Goal: Information Seeking & Learning: Compare options

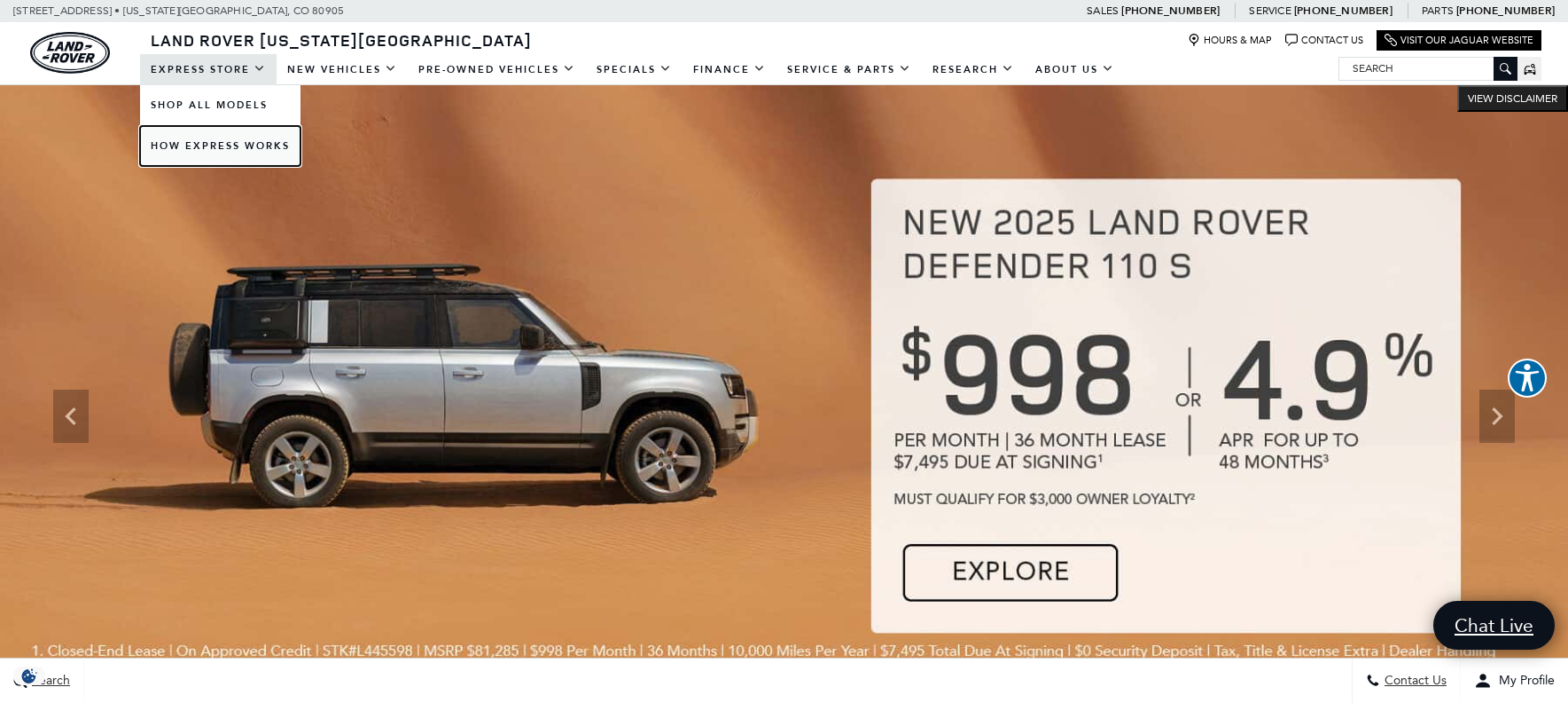
click at [220, 144] on link "How Express Works" at bounding box center [220, 145] width 160 height 40
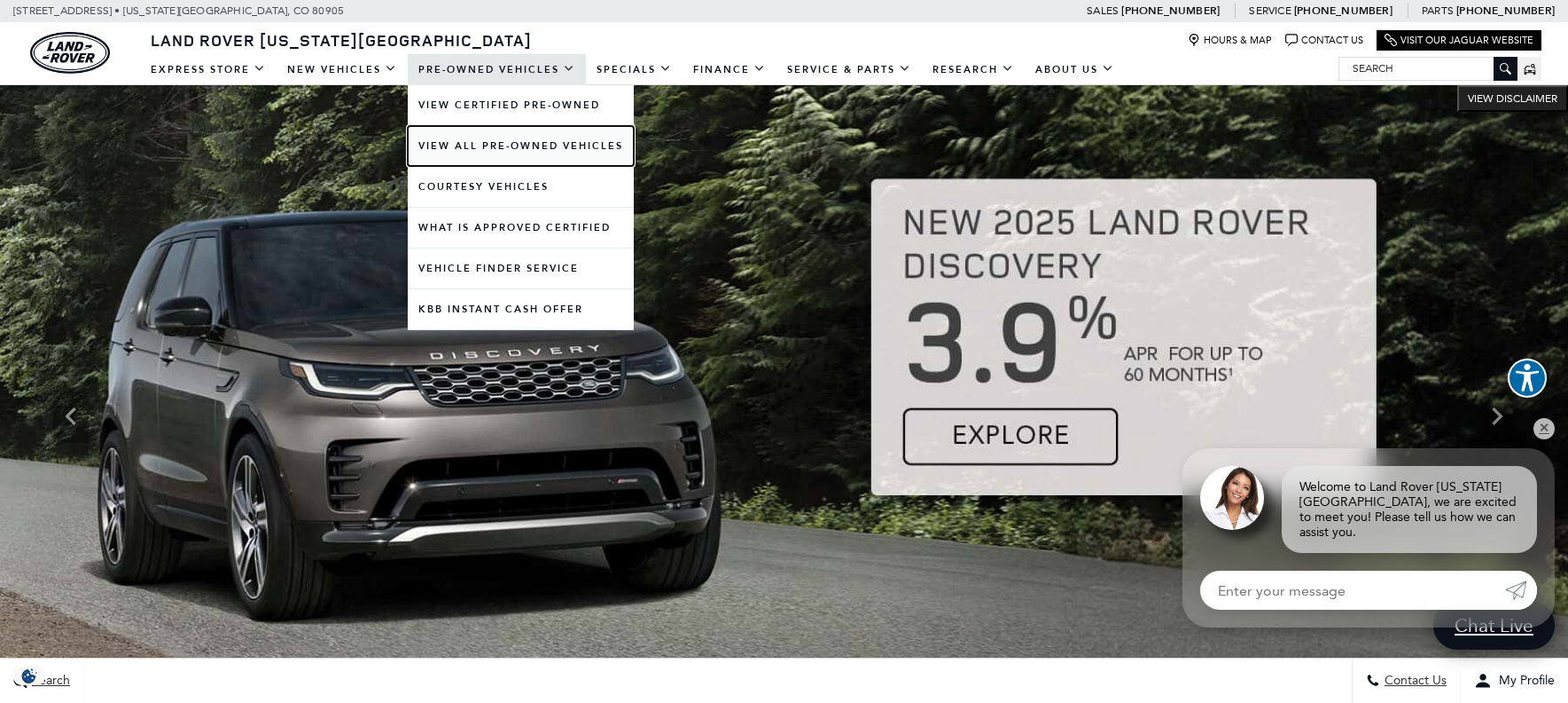
click at [507, 145] on link "View All Pre-Owned Vehicles" at bounding box center [521, 145] width 226 height 40
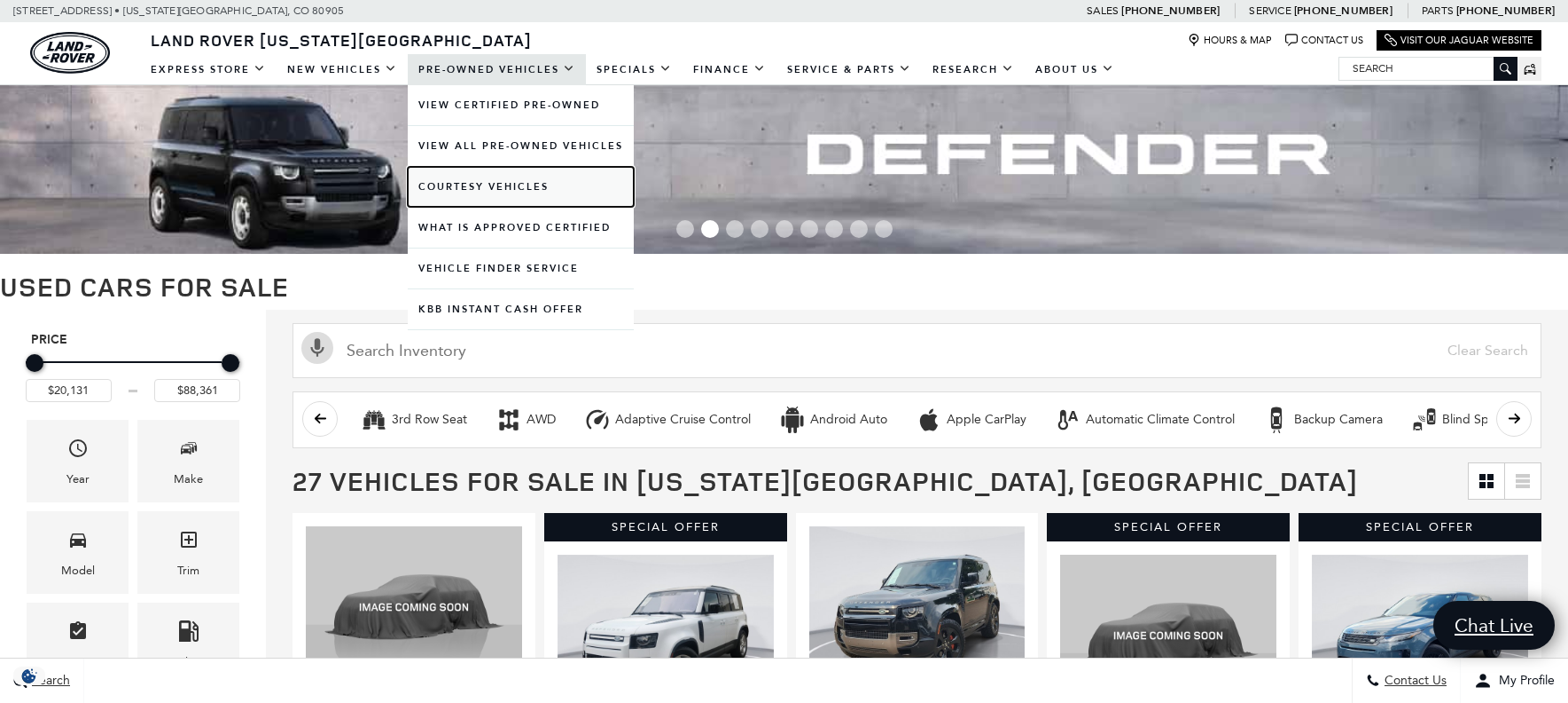
click at [485, 183] on link "Courtesy Vehicles" at bounding box center [521, 186] width 226 height 40
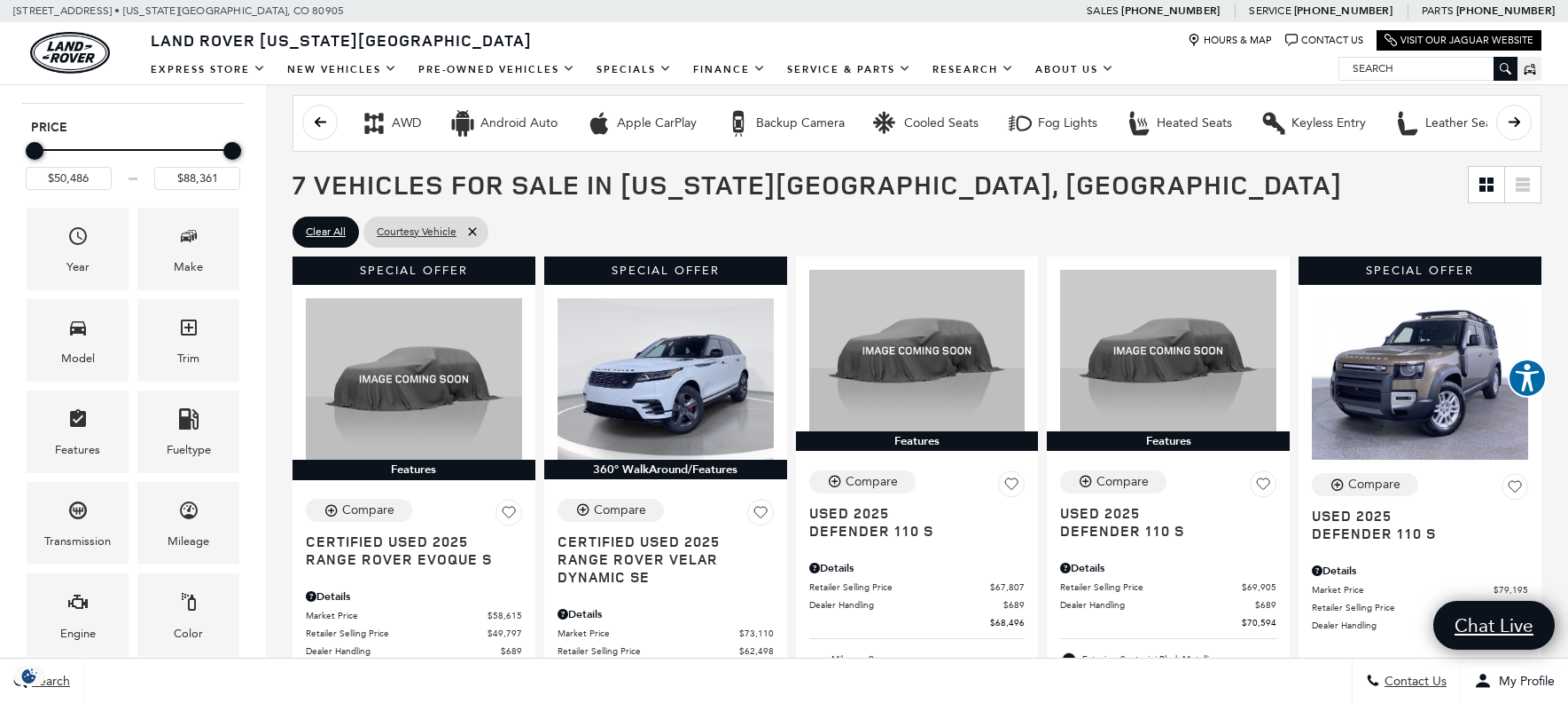
scroll to position [220, 0]
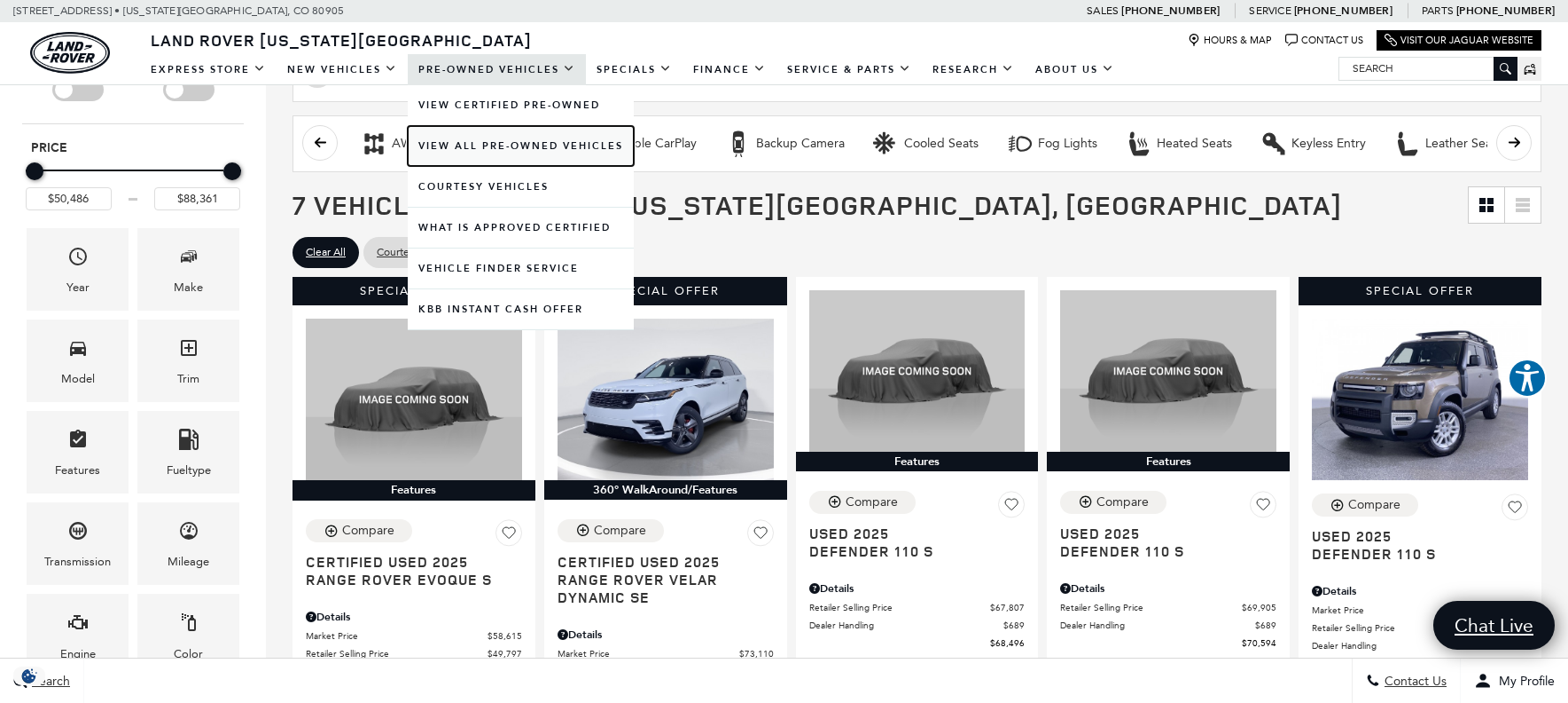
click at [483, 143] on link "View All Pre-Owned Vehicles" at bounding box center [521, 145] width 226 height 40
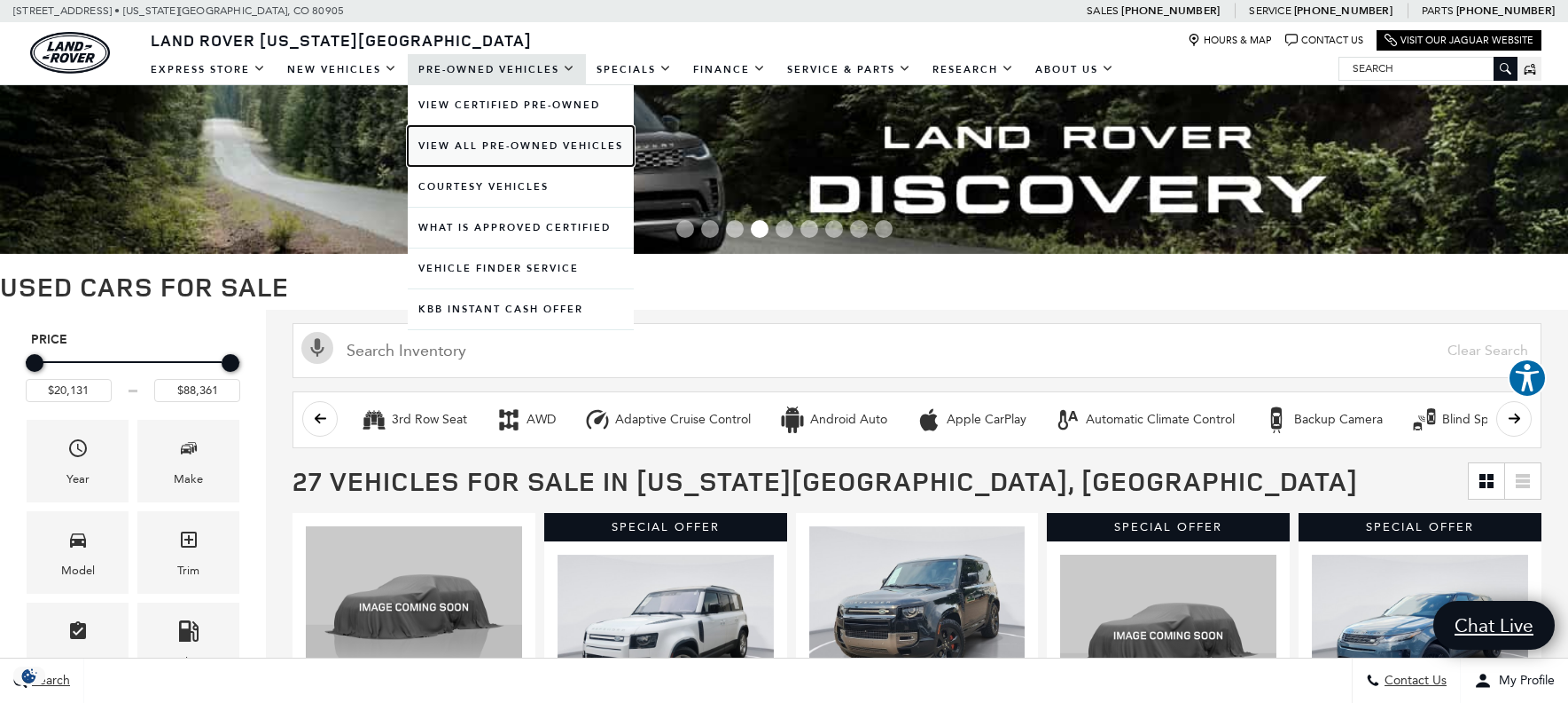
click at [451, 142] on link "View All Pre-Owned Vehicles" at bounding box center [521, 145] width 226 height 40
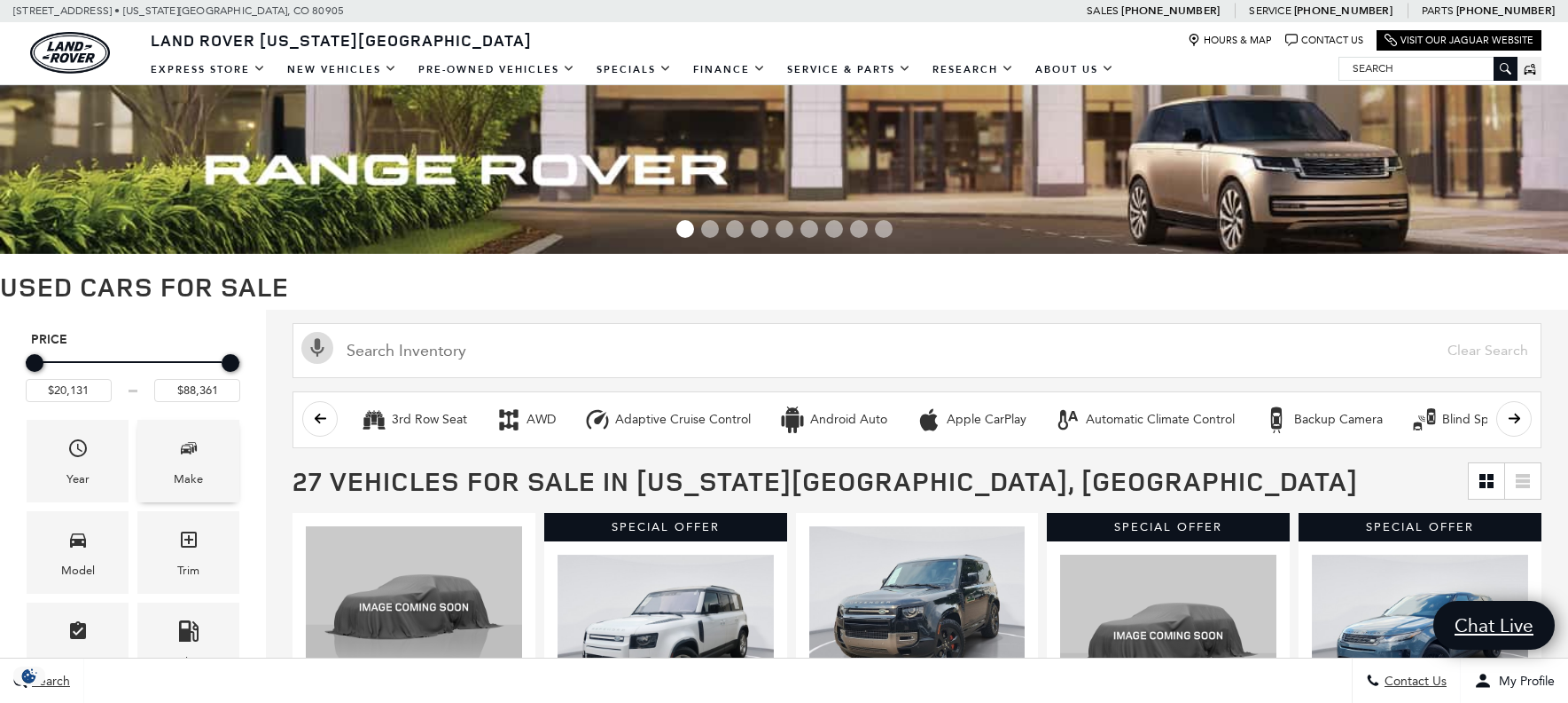
click at [188, 443] on icon "Make" at bounding box center [189, 448] width 21 height 21
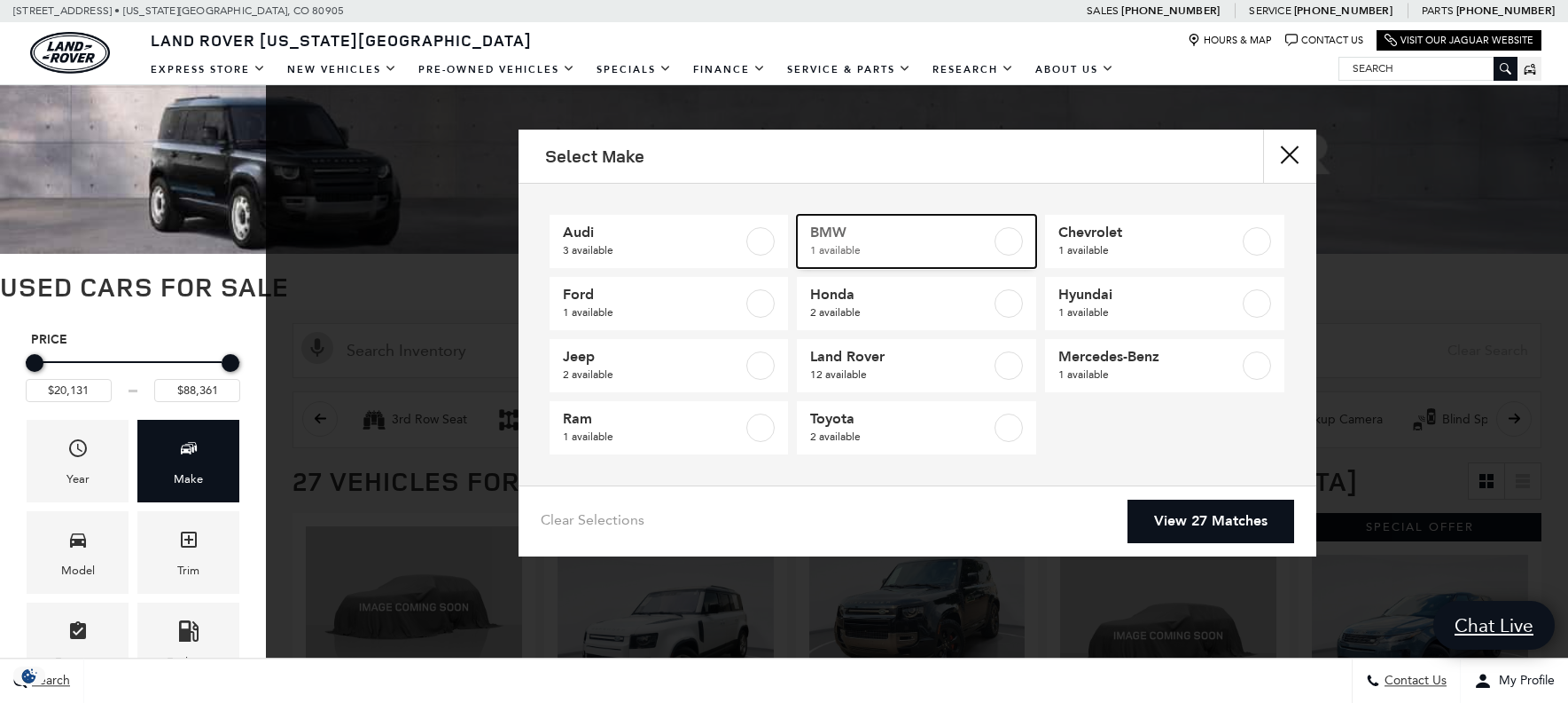
click at [999, 241] on label at bounding box center [1009, 241] width 28 height 29
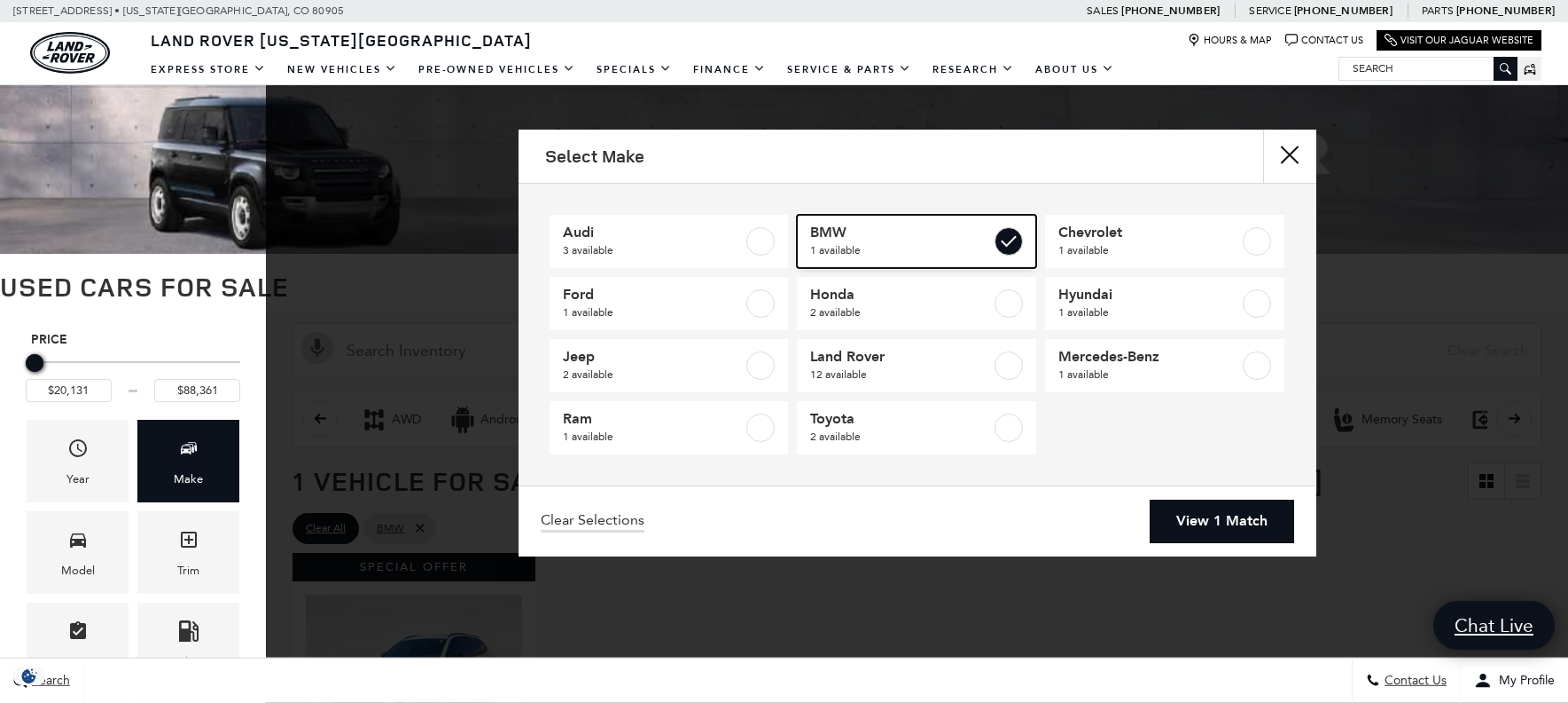
type input "$54,761"
checkbox input "true"
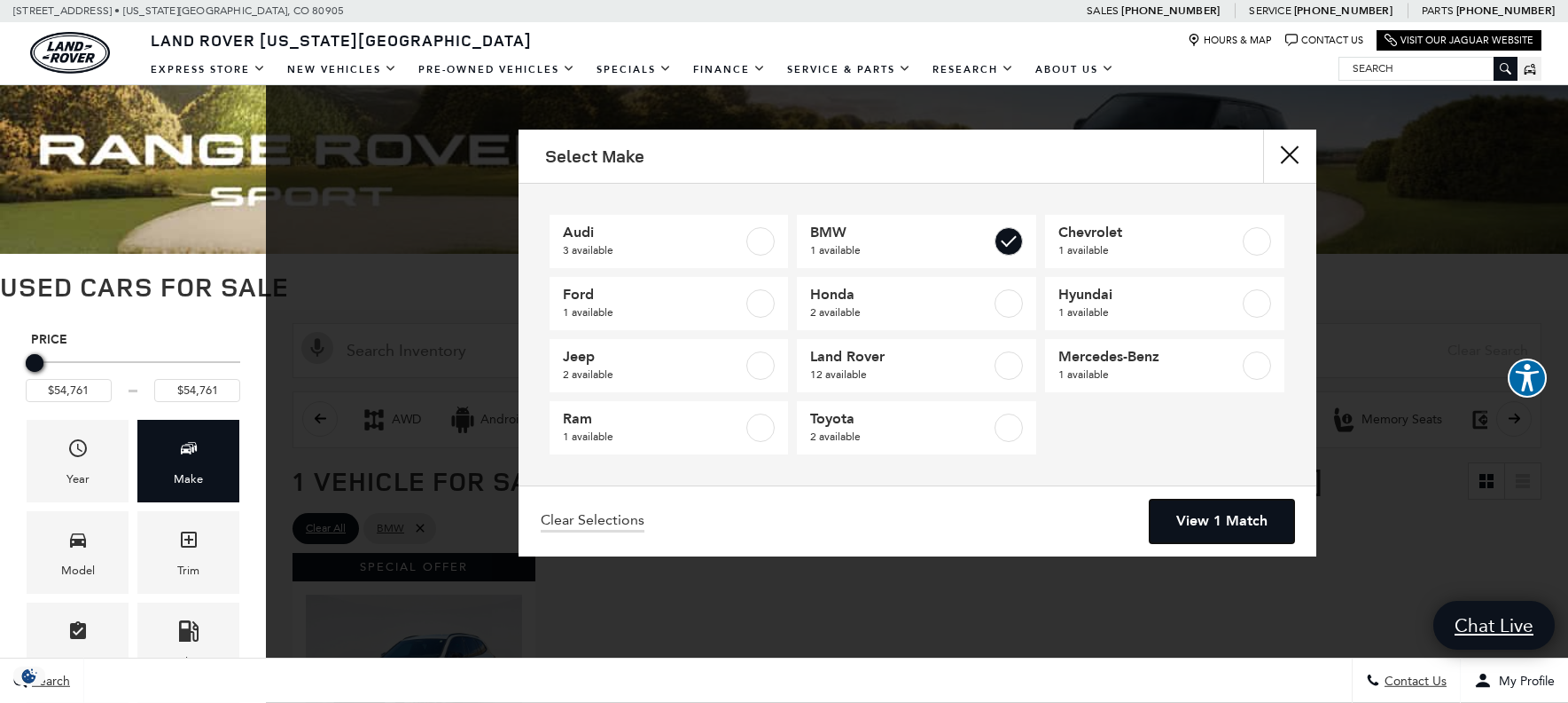
click at [1201, 517] on link "View 1 Match" at bounding box center [1222, 521] width 144 height 44
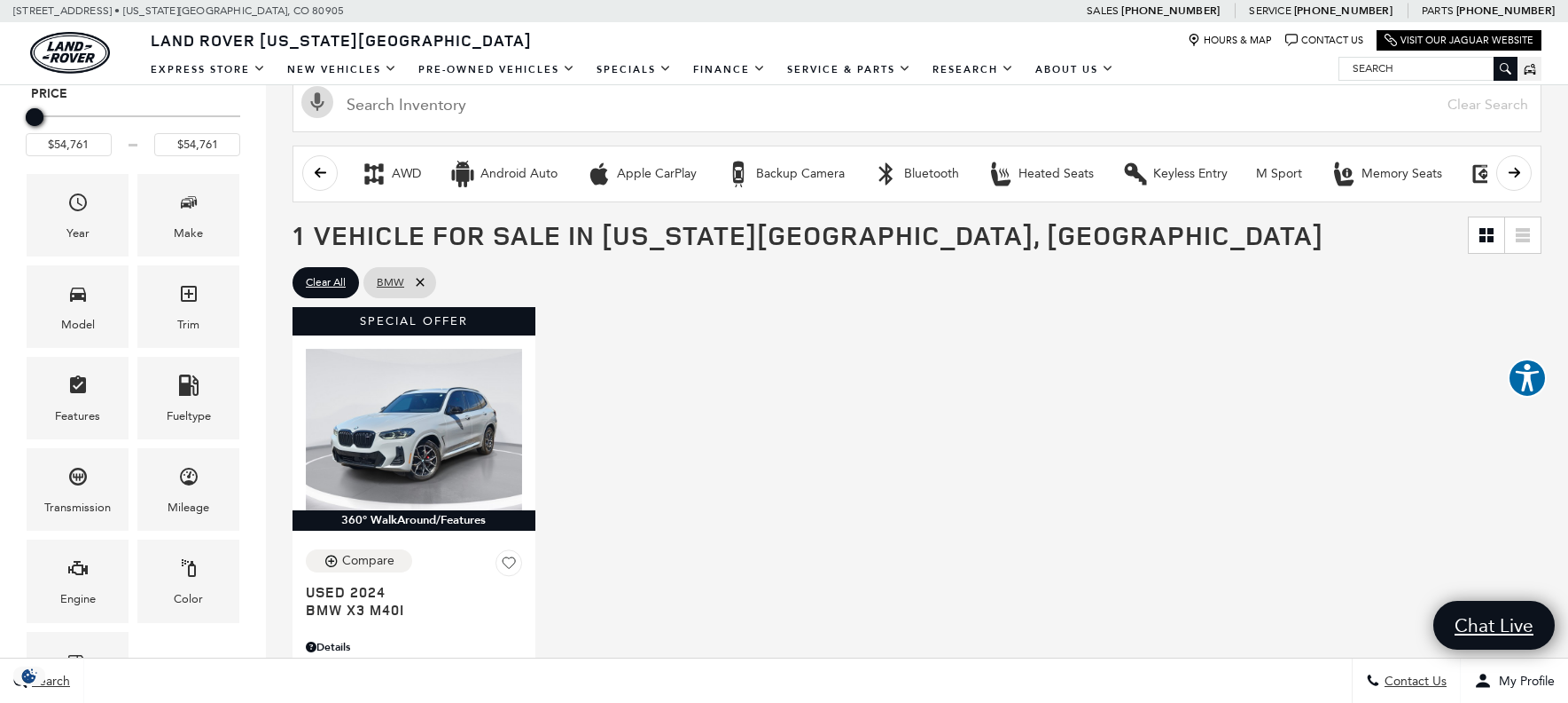
scroll to position [266, 0]
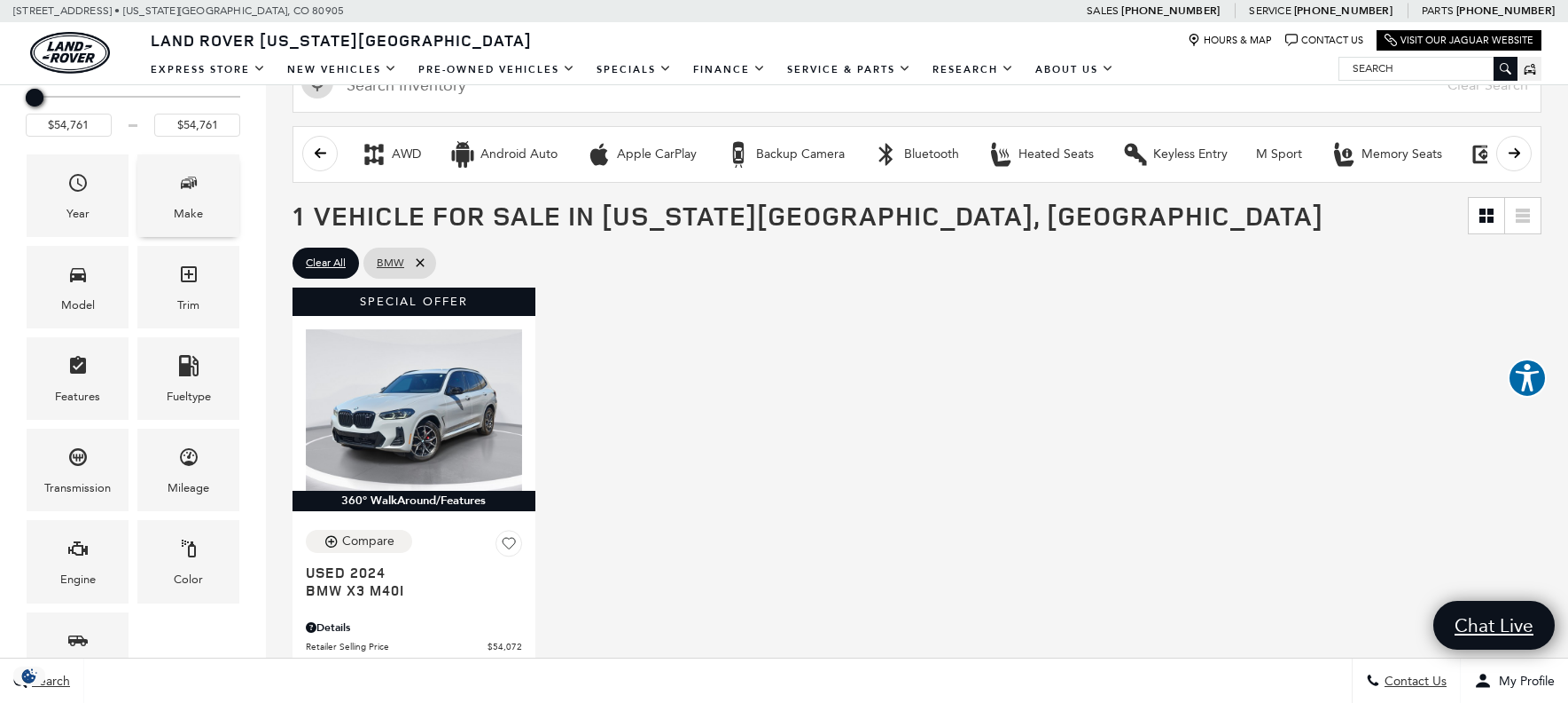
click at [189, 185] on icon "Make" at bounding box center [186, 184] width 11 height 9
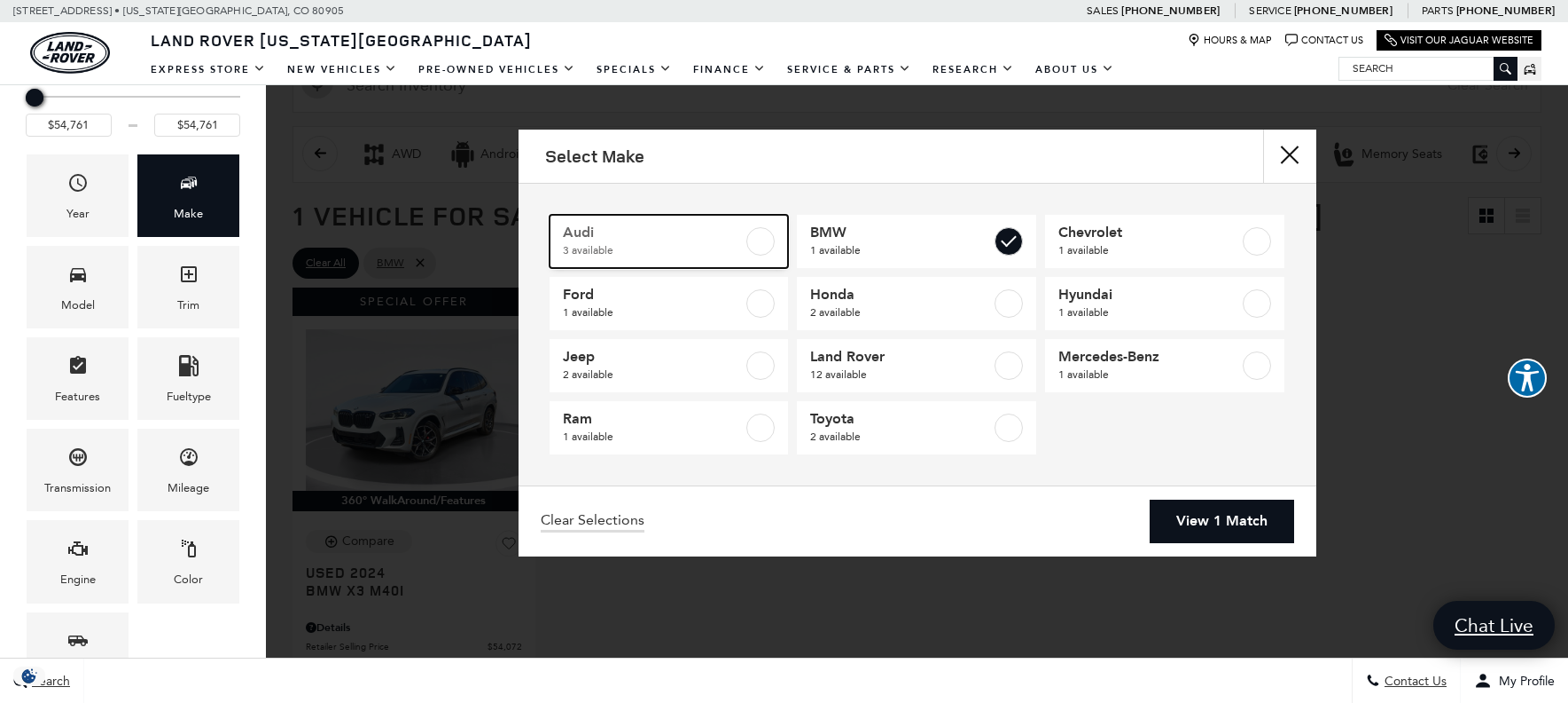
click at [765, 243] on label at bounding box center [760, 241] width 28 height 29
type input "$26,395"
checkbox input "true"
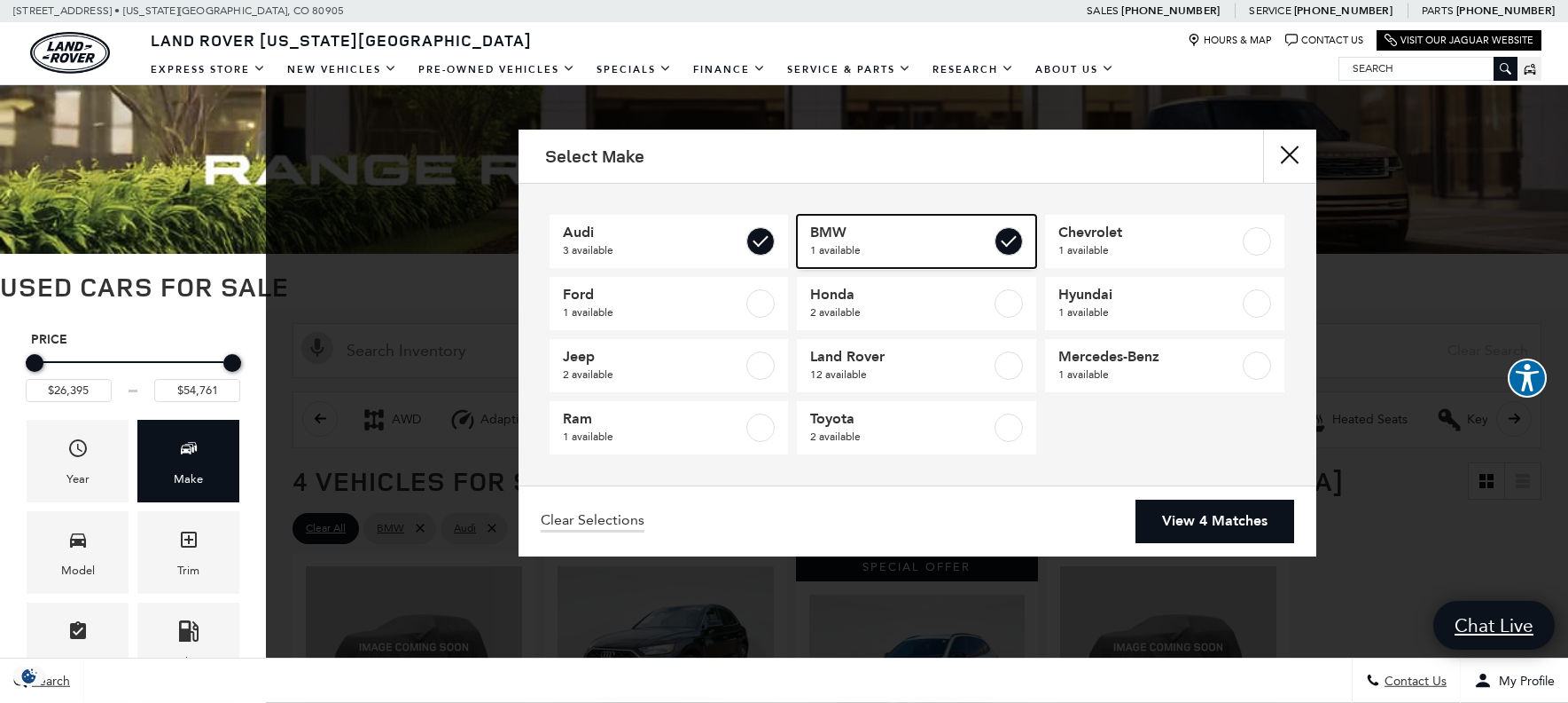
click at [1013, 241] on label at bounding box center [1009, 241] width 28 height 29
type input "$37,561"
checkbox input "false"
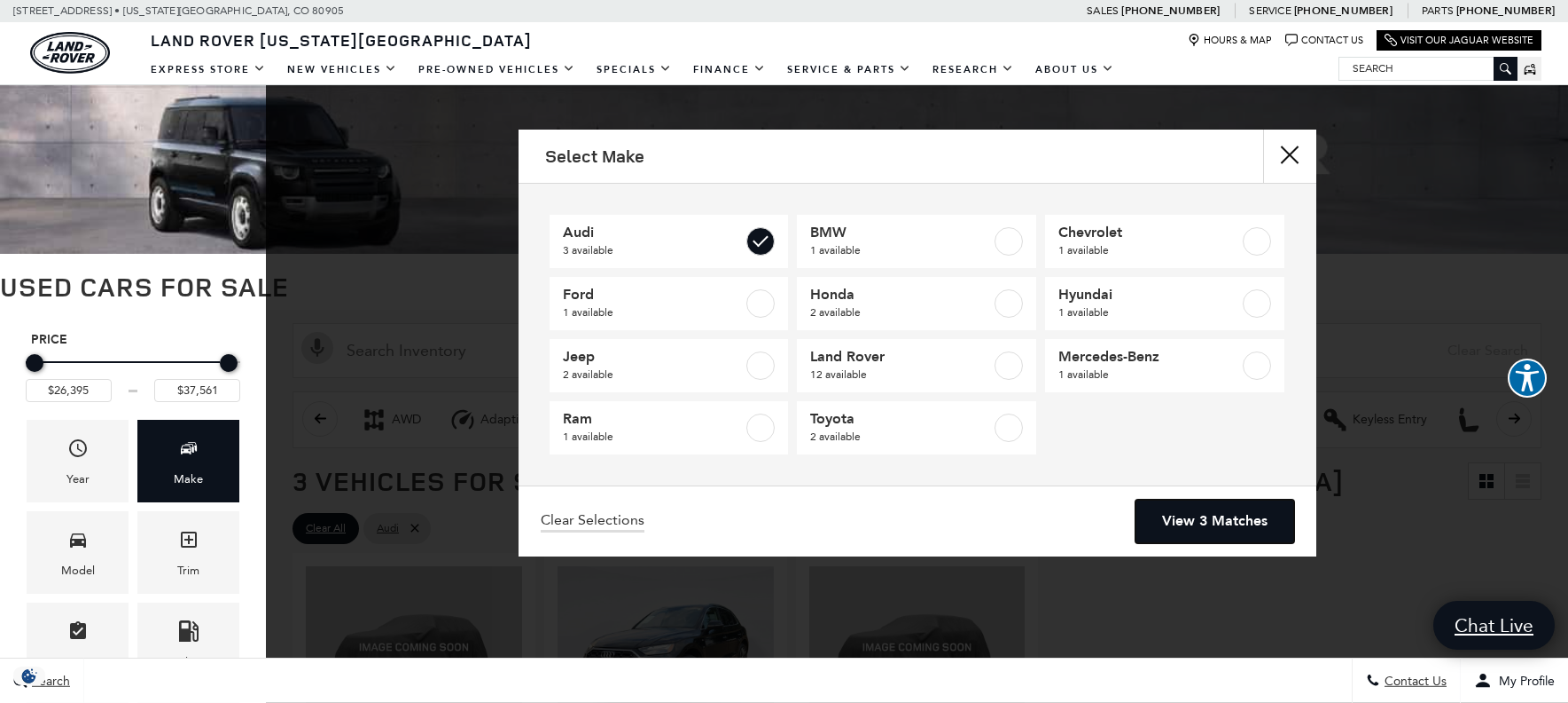
click at [1192, 512] on link "View 3 Matches" at bounding box center [1215, 521] width 158 height 44
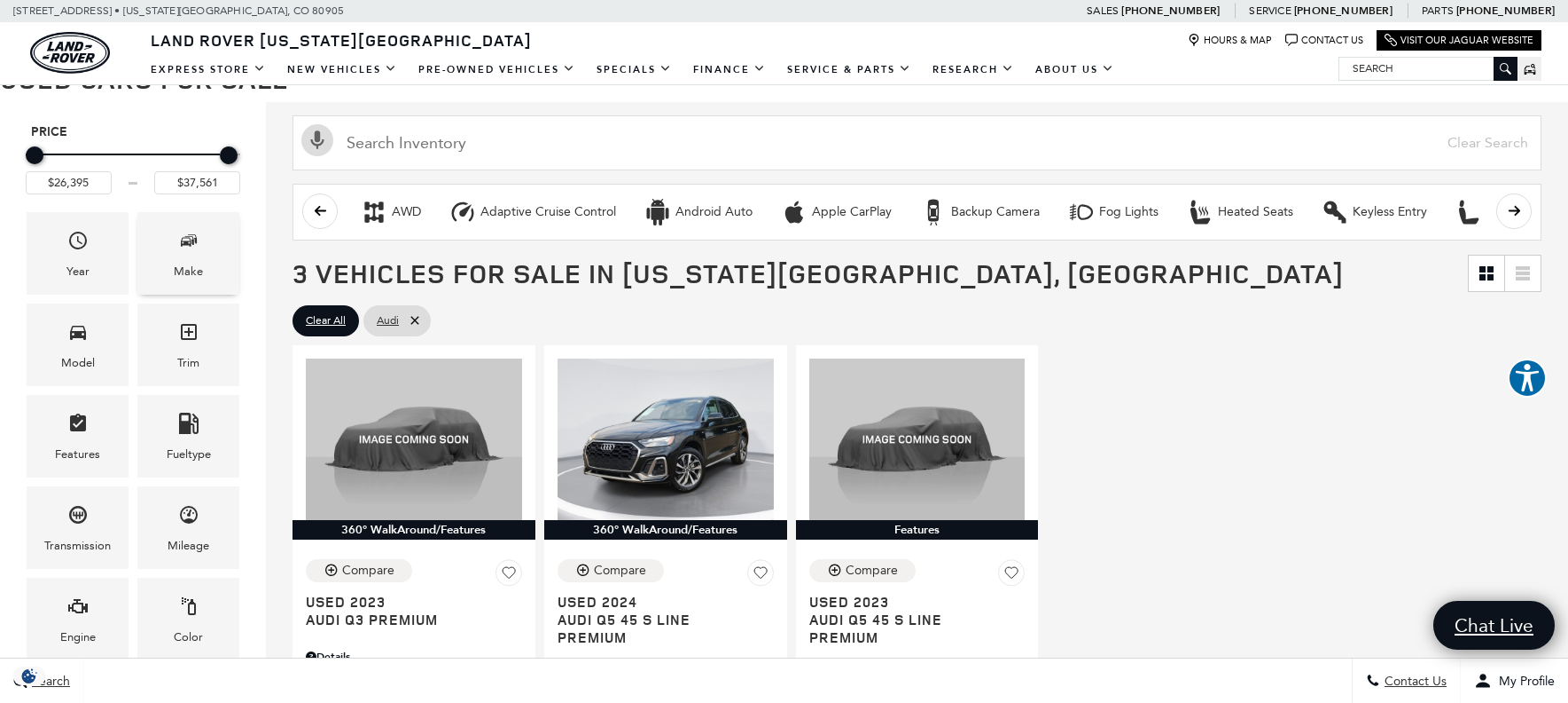
scroll to position [217, 0]
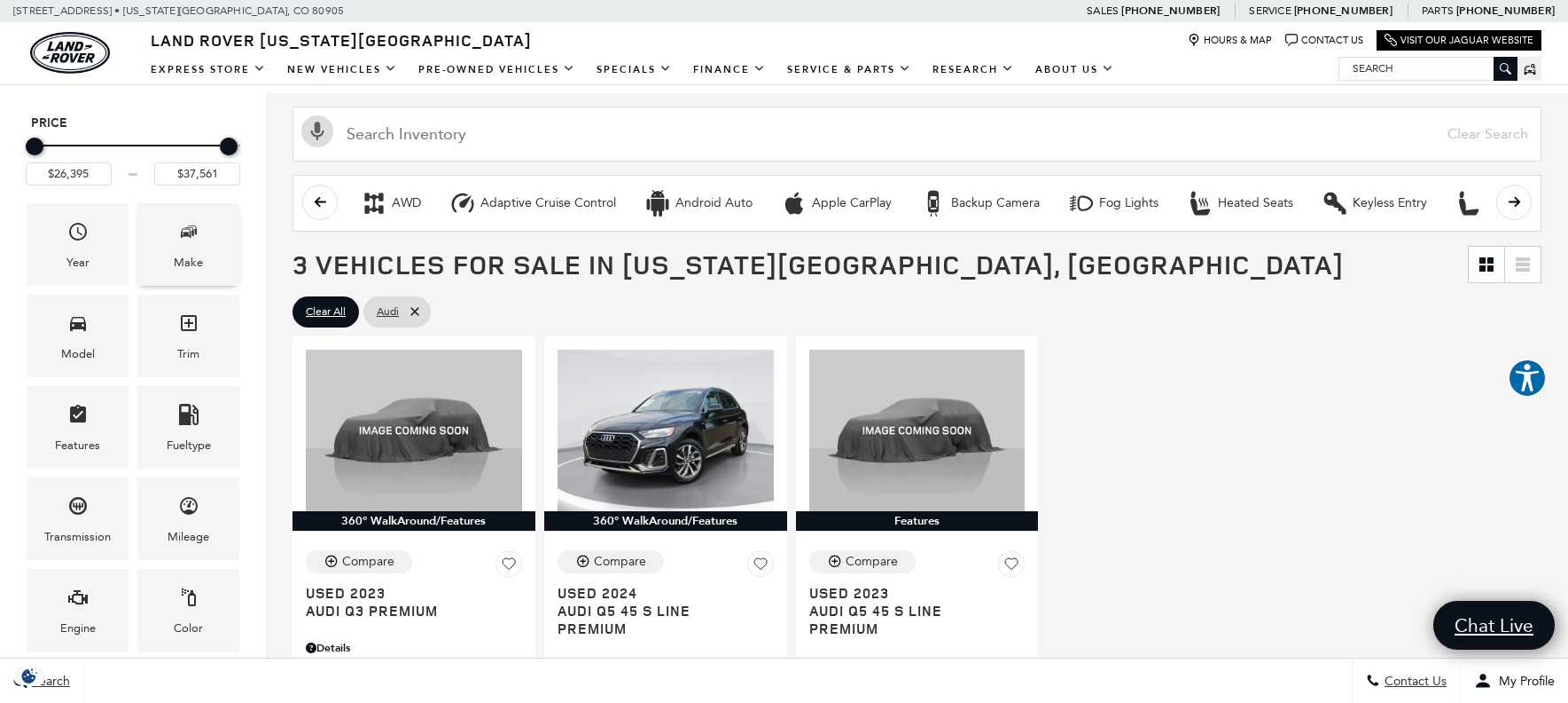
click at [193, 250] on span "Make" at bounding box center [189, 234] width 21 height 37
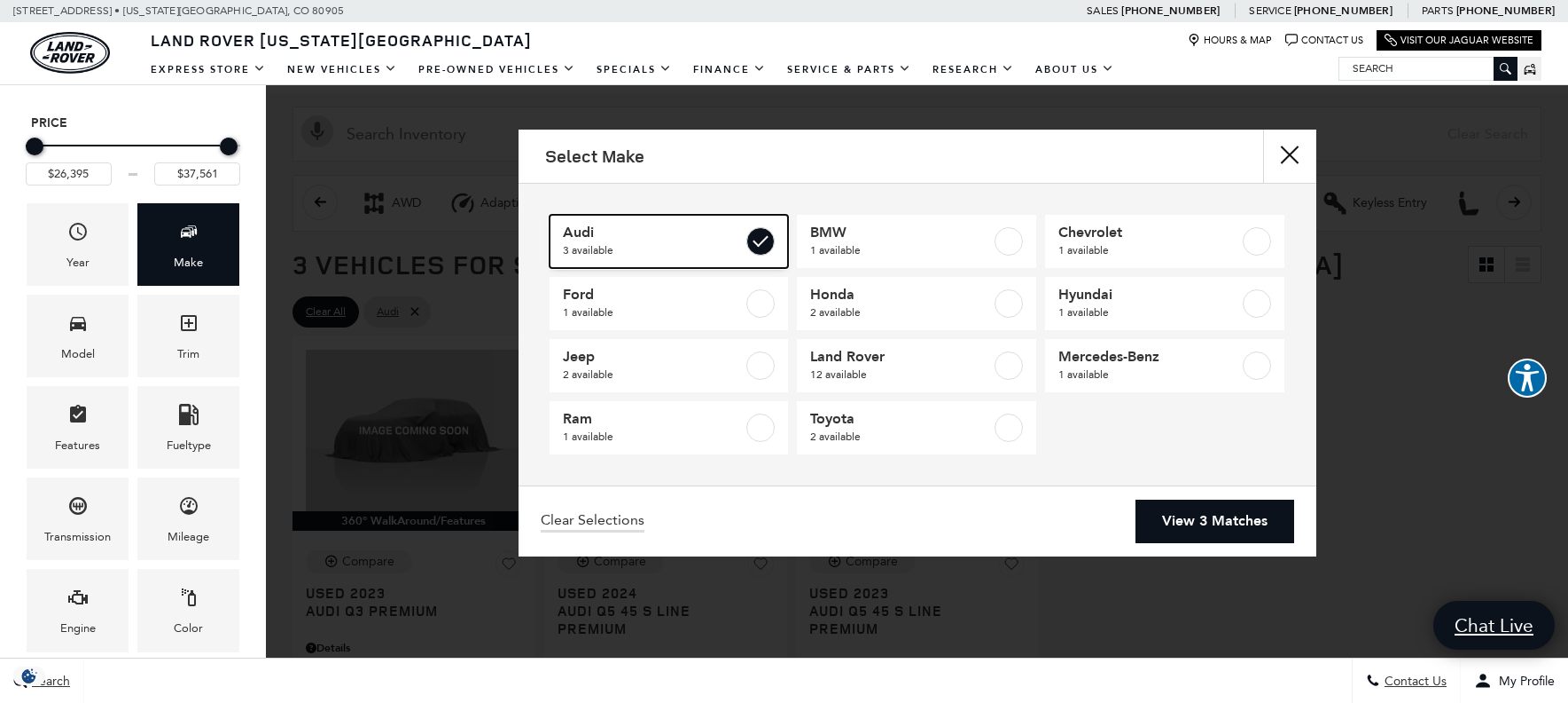
click at [764, 239] on label at bounding box center [760, 241] width 28 height 29
type input "$20,131"
type input "$88,361"
checkbox input "false"
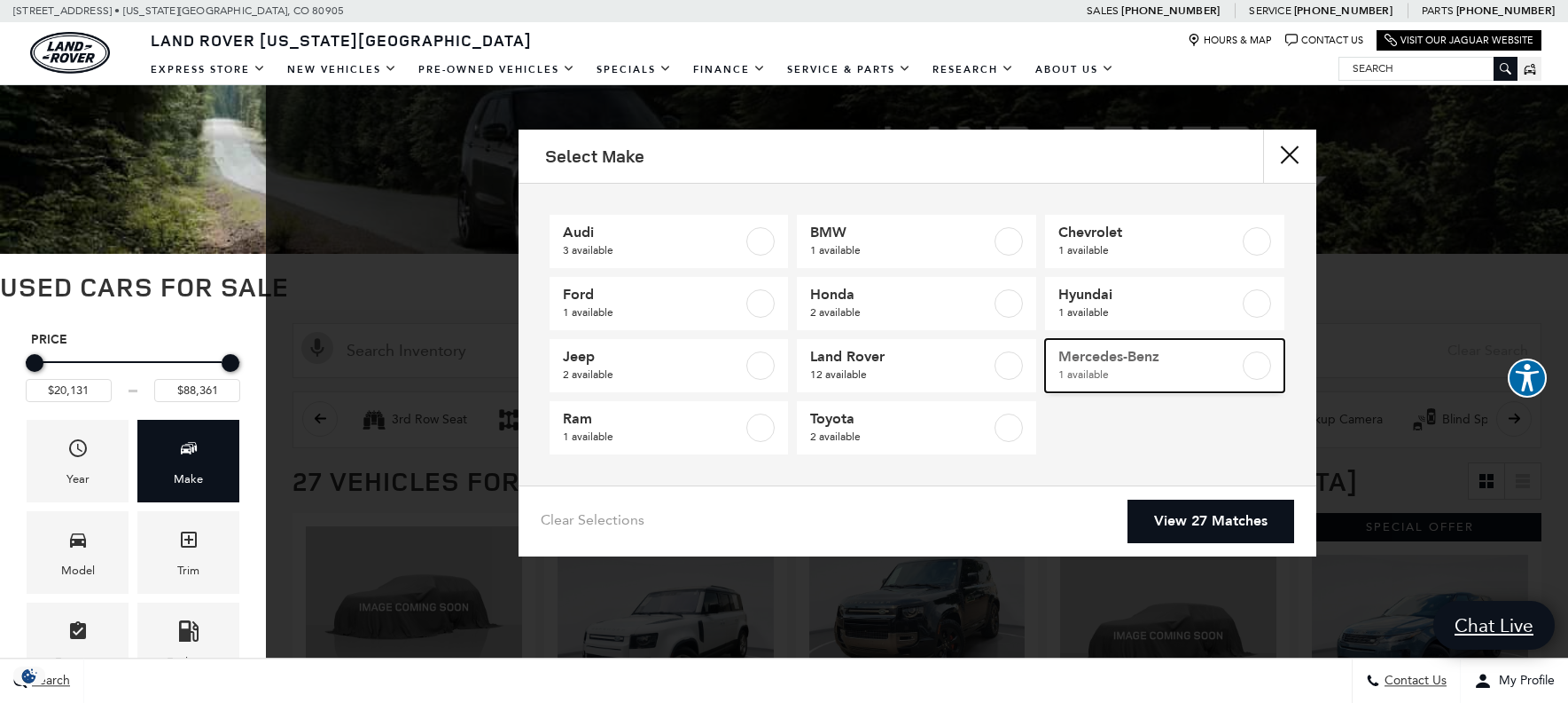
click at [1255, 367] on label at bounding box center [1257, 365] width 28 height 29
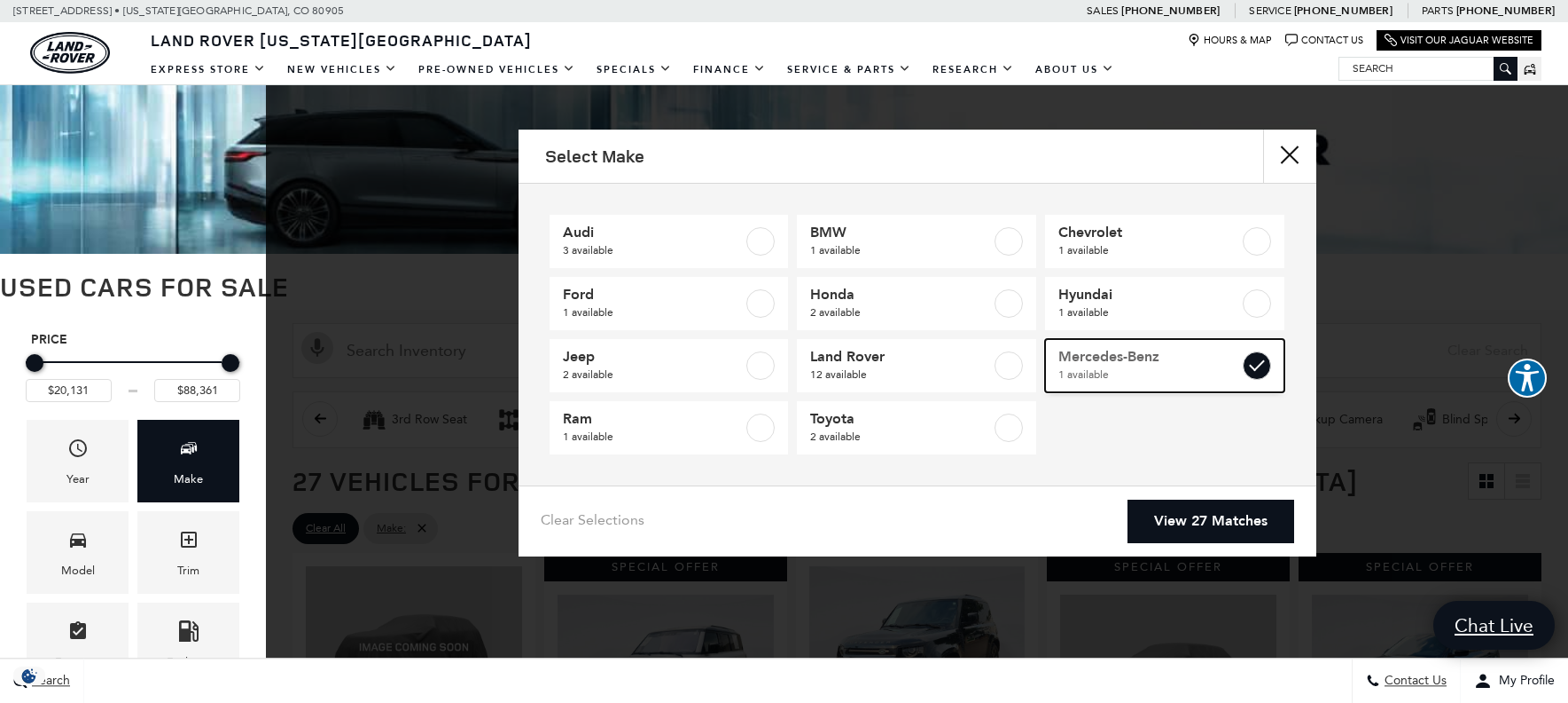
type input "$54,052"
checkbox input "true"
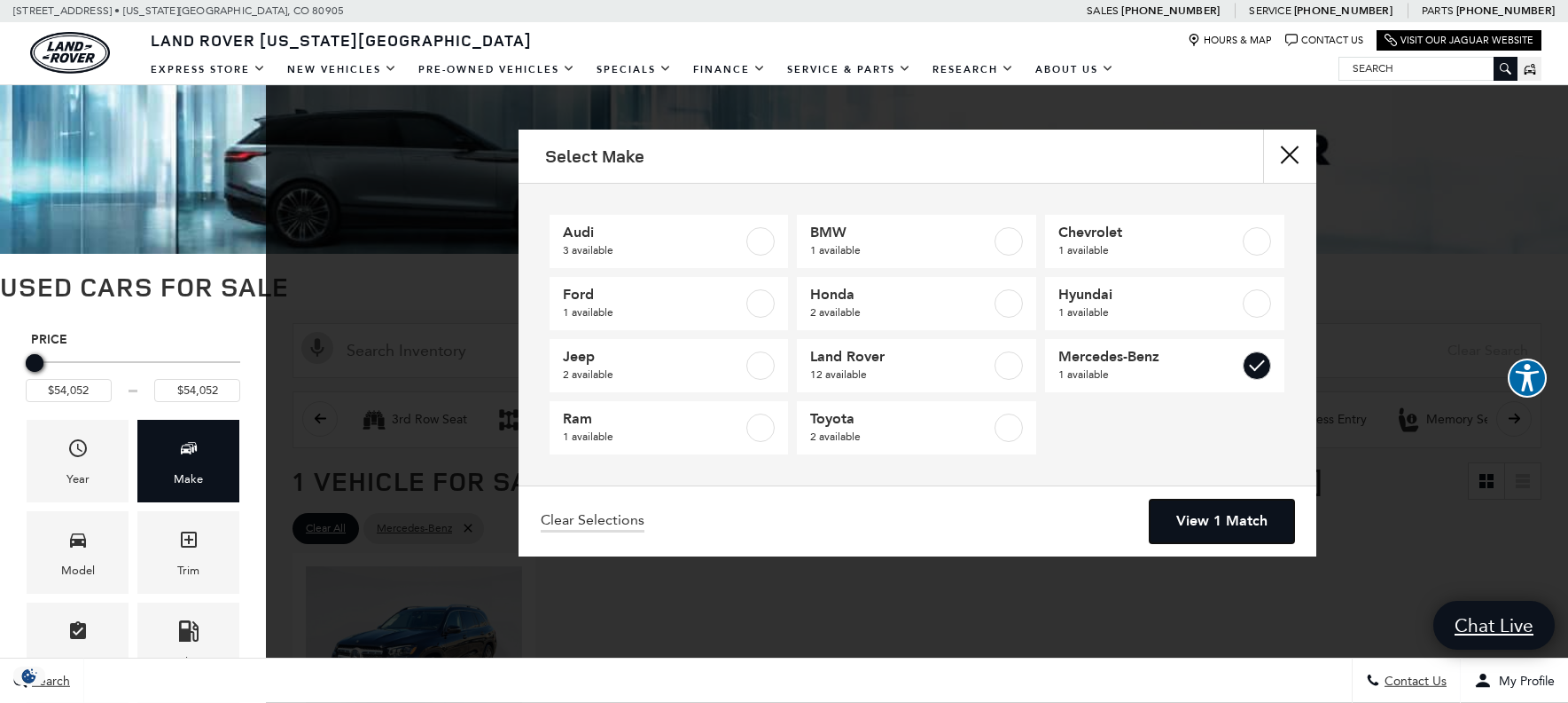
click at [1214, 511] on link "View 1 Match" at bounding box center [1222, 521] width 144 height 44
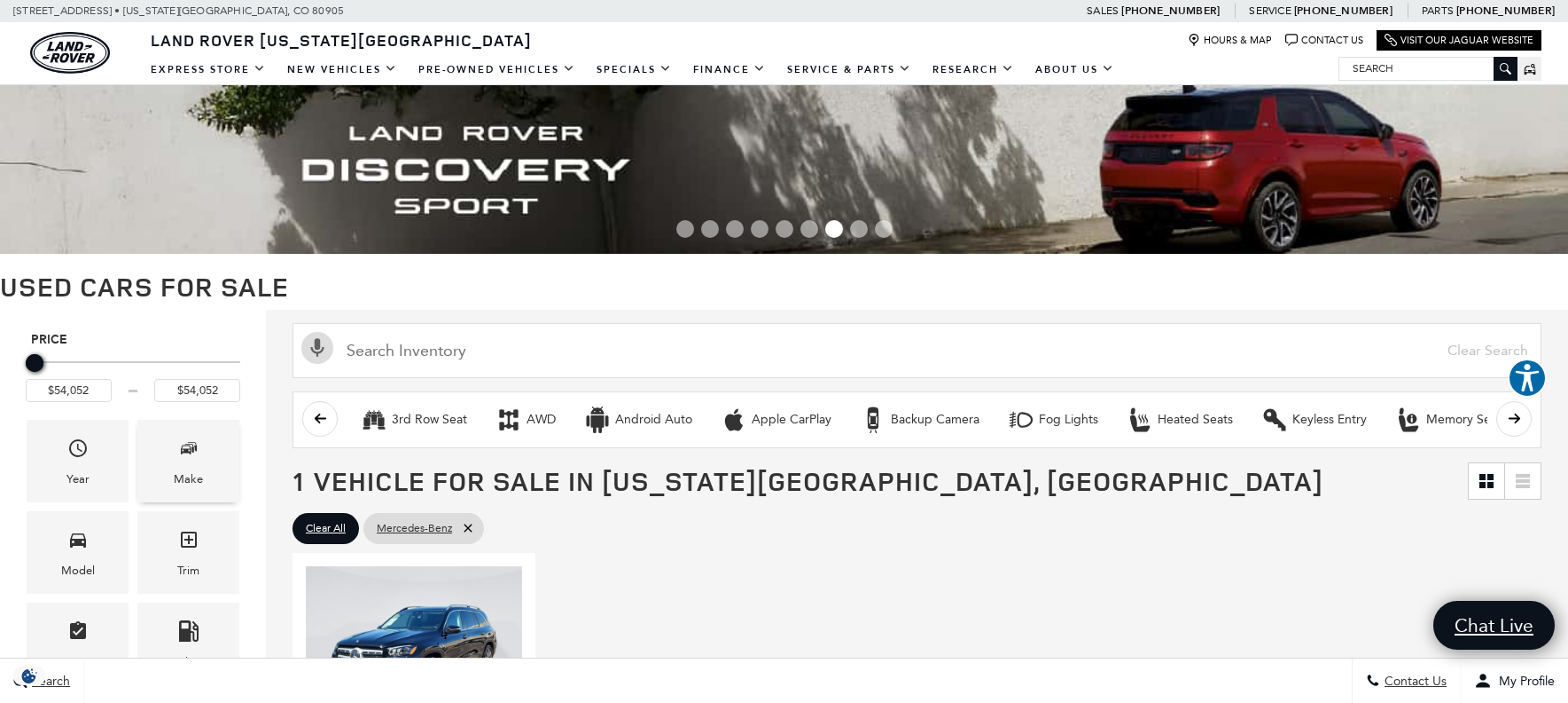
click at [191, 447] on icon "Make" at bounding box center [189, 448] width 9 height 9
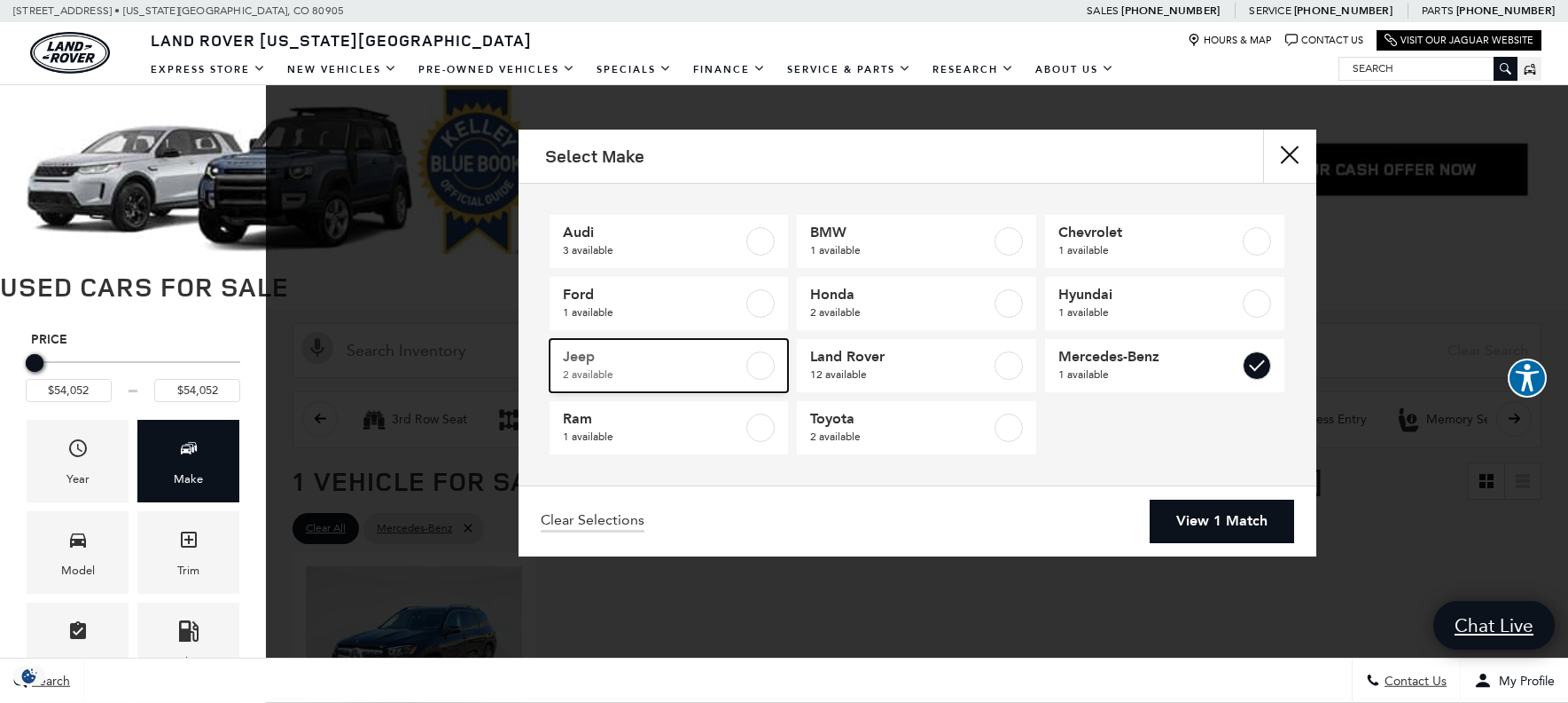
click at [768, 367] on label at bounding box center [760, 365] width 28 height 29
type input "$40,046"
checkbox input "true"
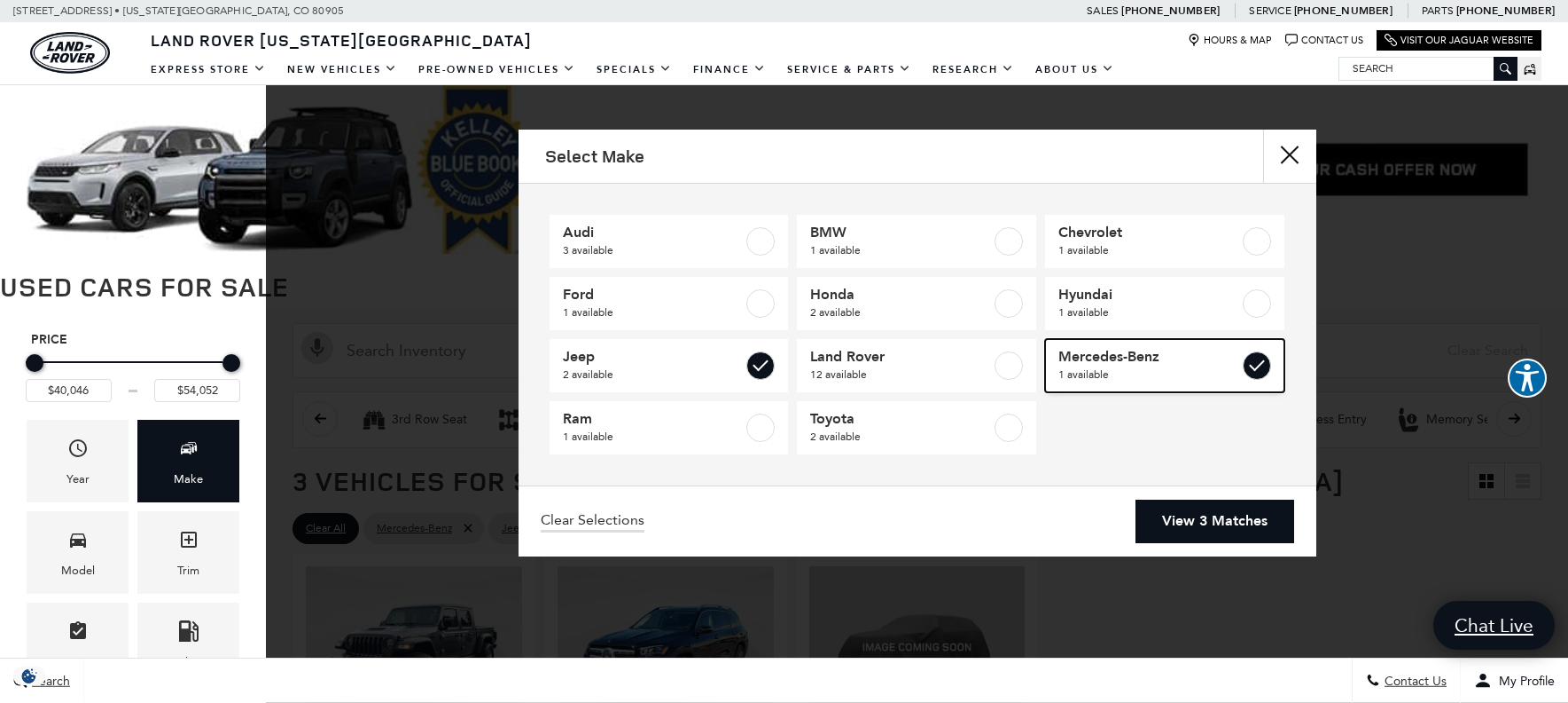
click at [1254, 363] on label at bounding box center [1257, 365] width 28 height 29
type input "$40,046"
checkbox input "false"
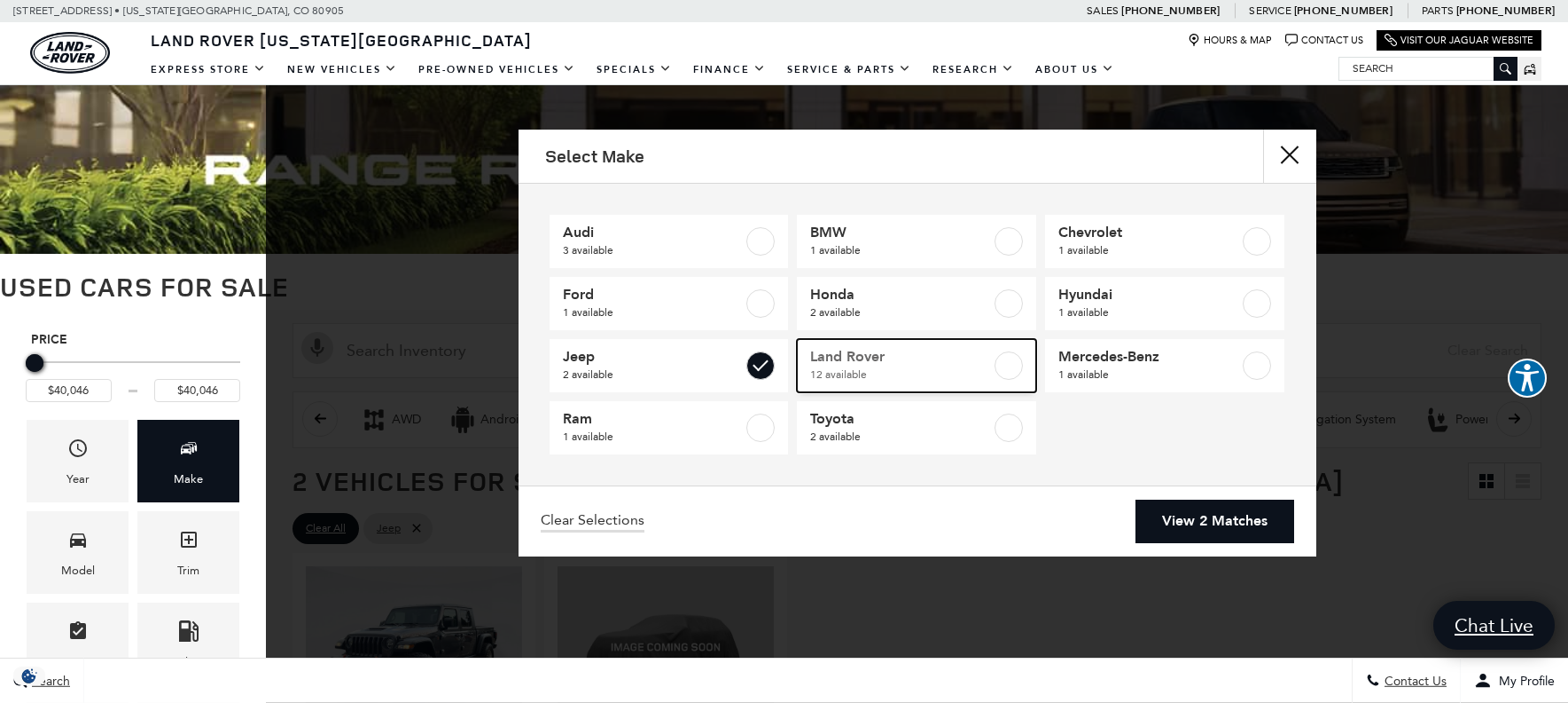
click at [1008, 364] on label at bounding box center [1009, 365] width 28 height 29
type input "$20,684"
type input "$88,361"
checkbox input "true"
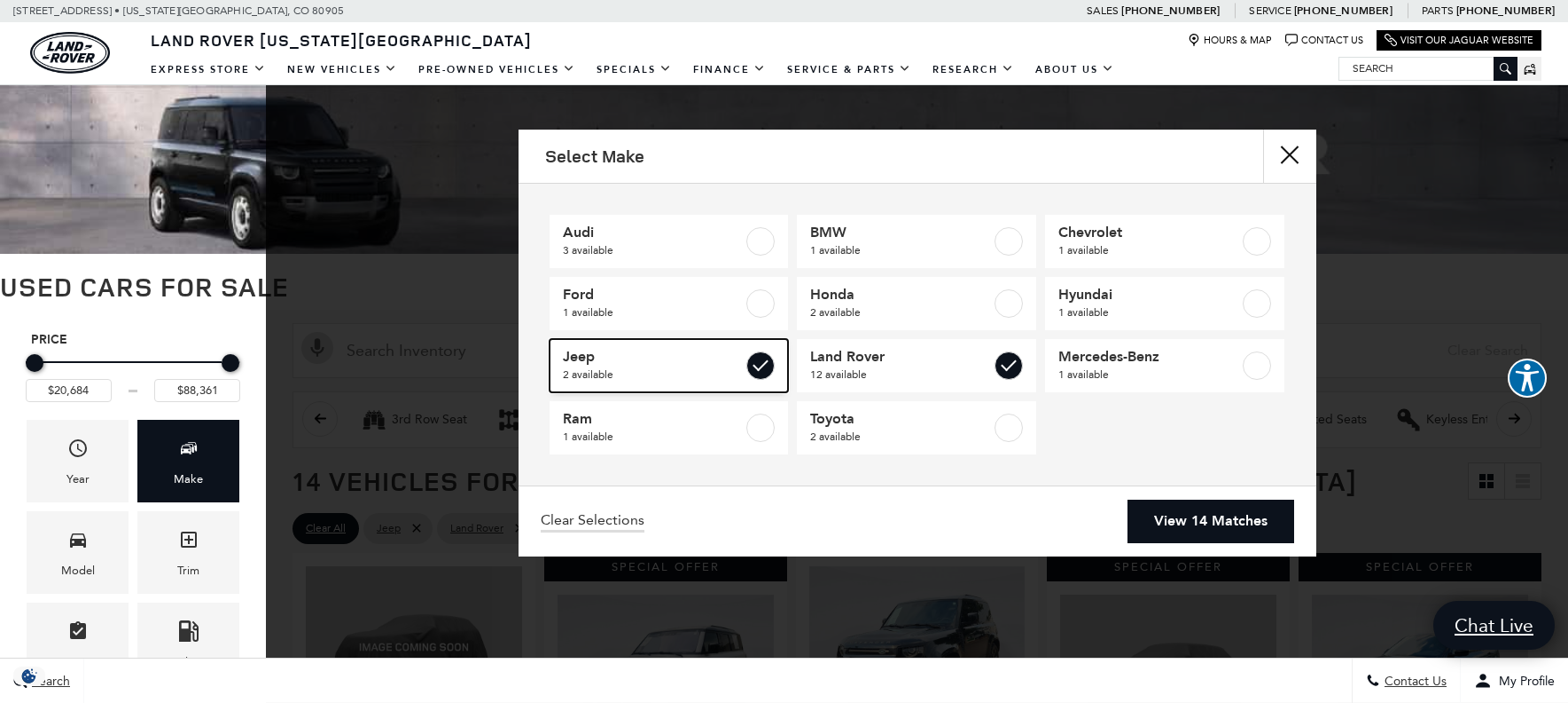
click at [752, 363] on label at bounding box center [760, 365] width 28 height 29
checkbox input "false"
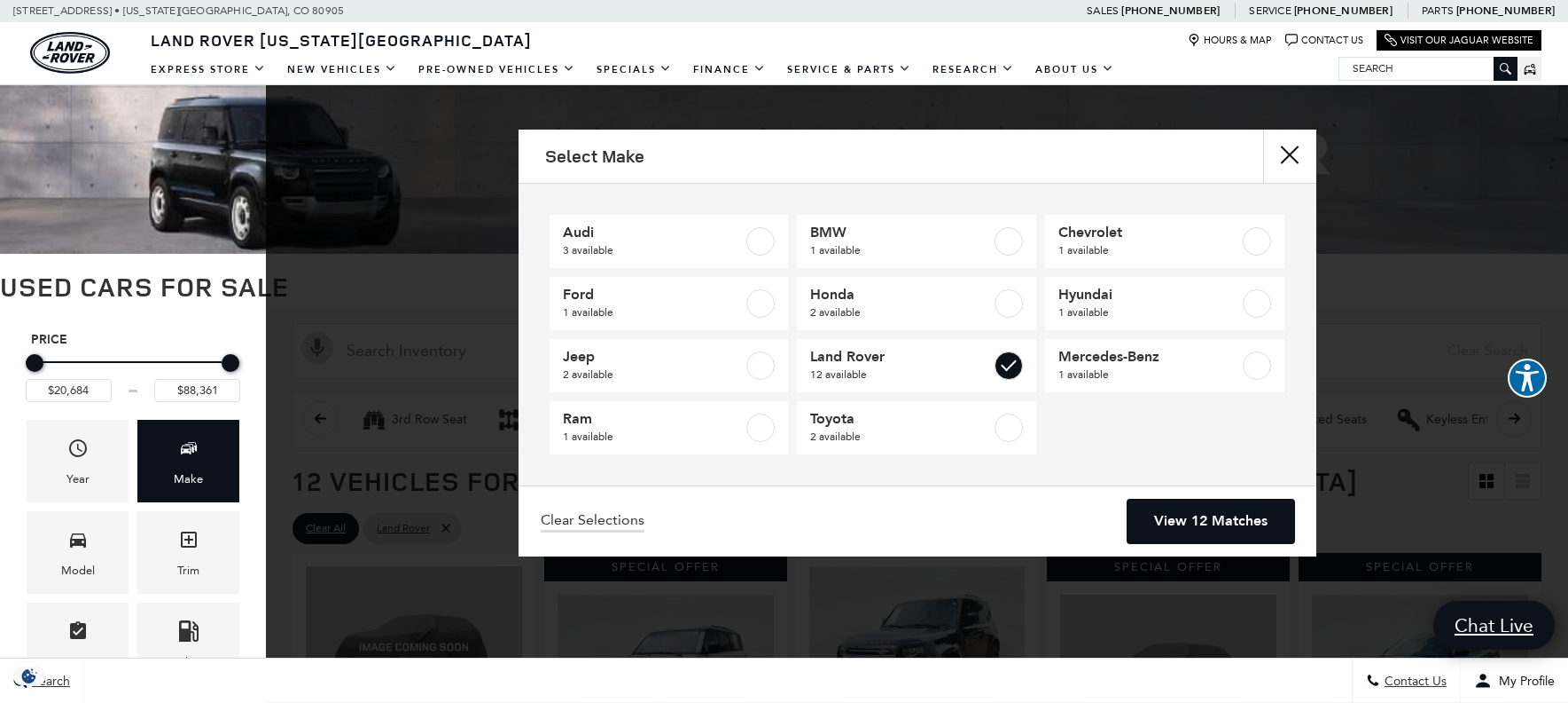
click at [1206, 519] on link "View 12 Matches" at bounding box center [1210, 521] width 167 height 44
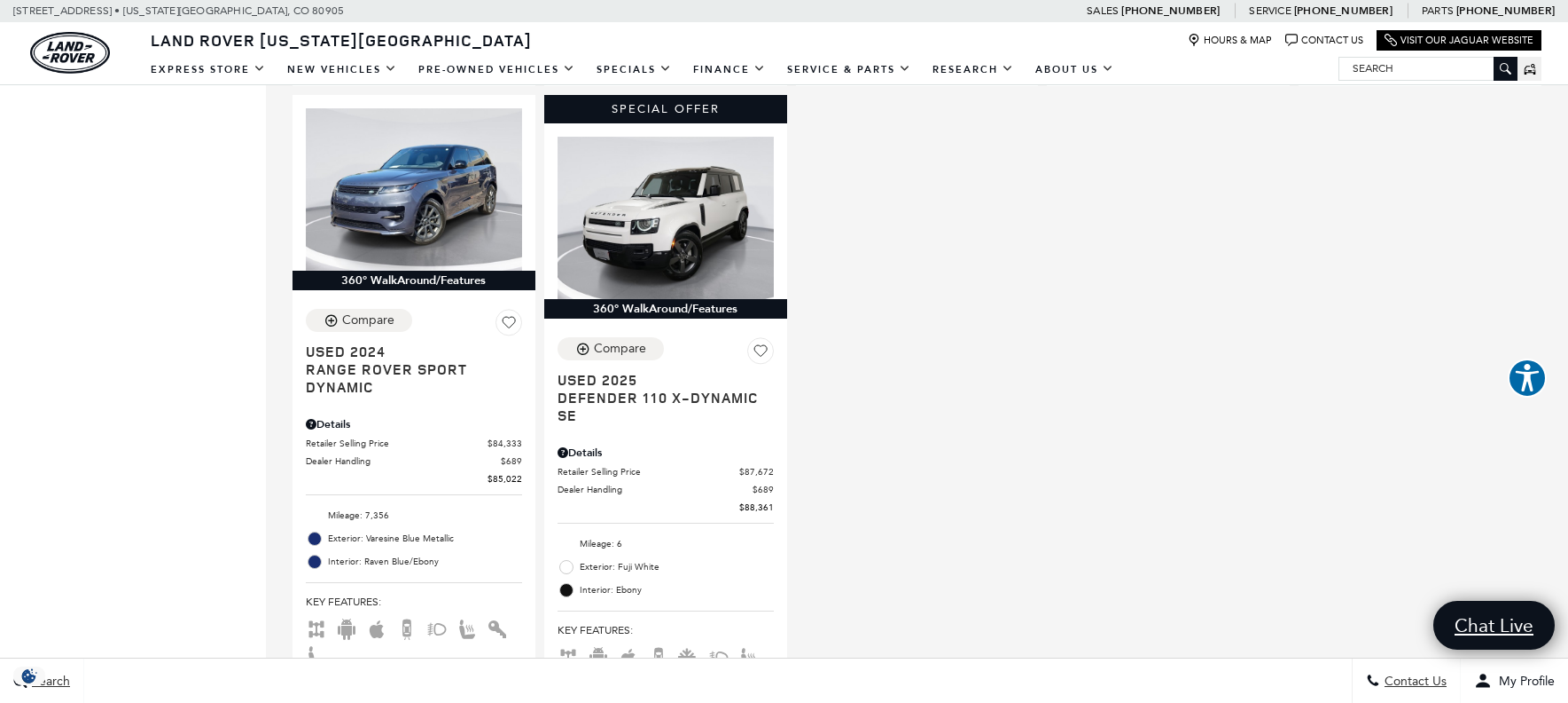
scroll to position [1941, 0]
